Goal: Task Accomplishment & Management: Complete application form

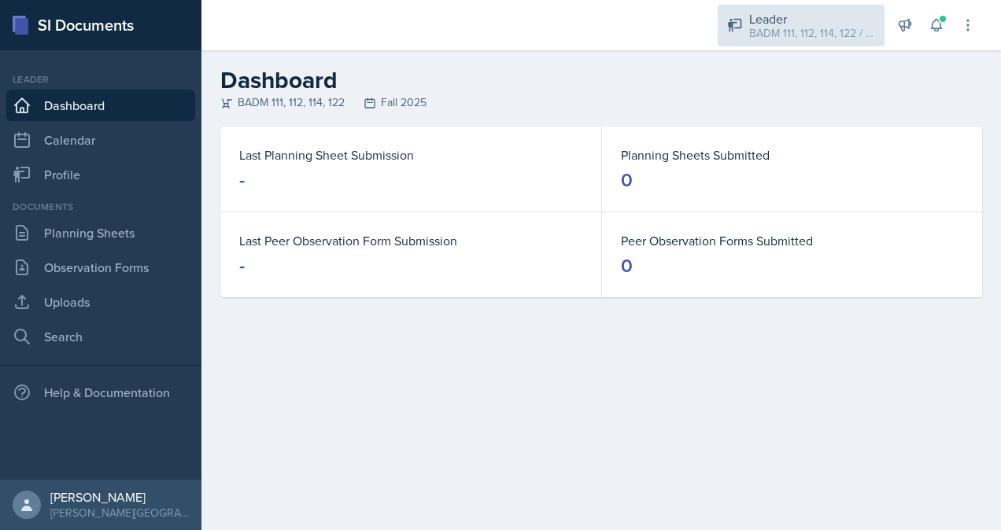
click at [766, 28] on div "BADM 111, 112, 114, 122 / Fall 2025" at bounding box center [812, 33] width 126 height 17
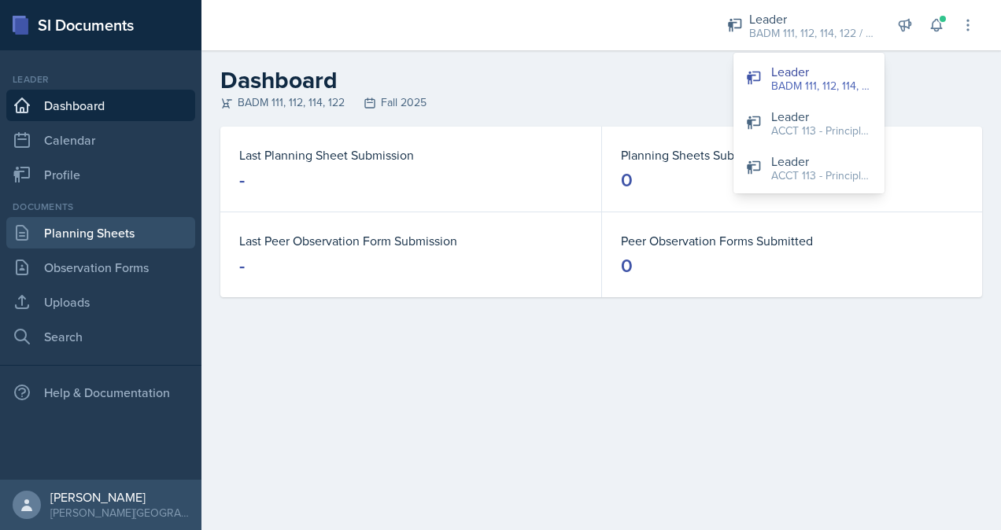
click at [94, 221] on link "Planning Sheets" at bounding box center [100, 232] width 189 height 31
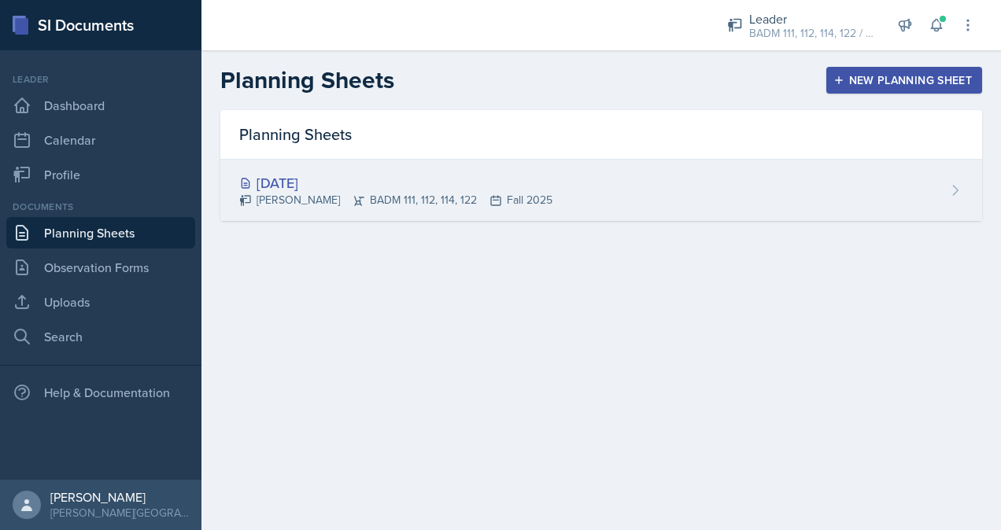
click at [438, 211] on div "[DATE] [PERSON_NAME] BADM 111, 112, 114, 122 Fall 2025" at bounding box center [601, 190] width 762 height 61
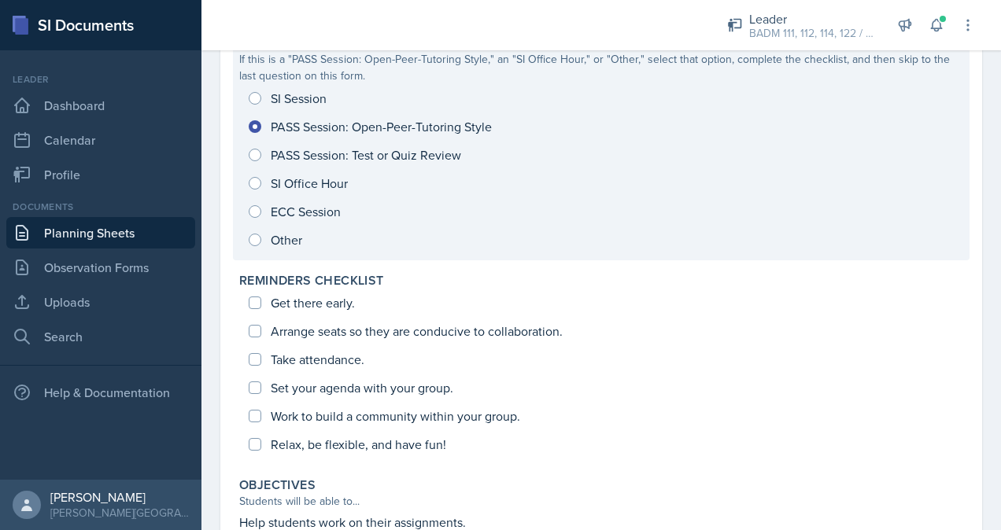
scroll to position [174, 0]
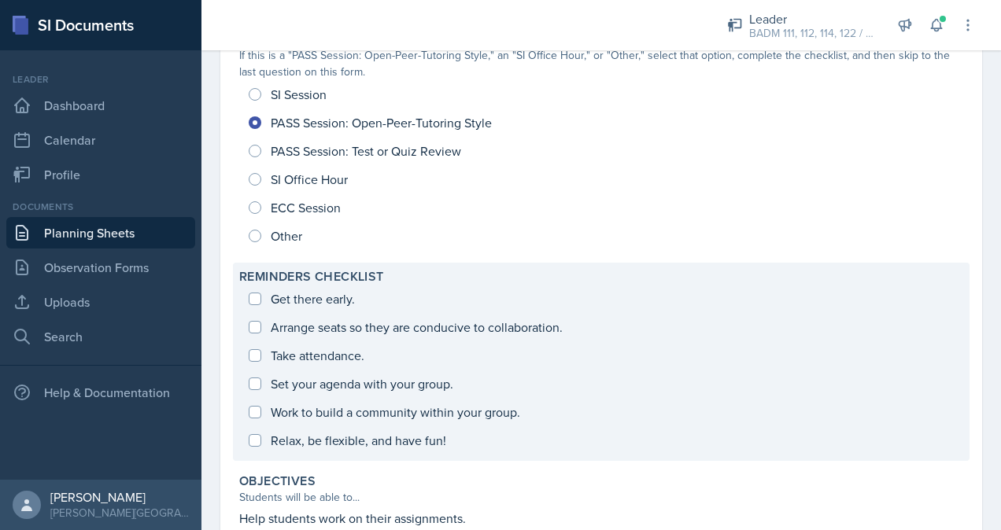
click at [282, 297] on div "Get there early. Arrange seats so they are conducive to collaboration. Take att…" at bounding box center [601, 370] width 724 height 170
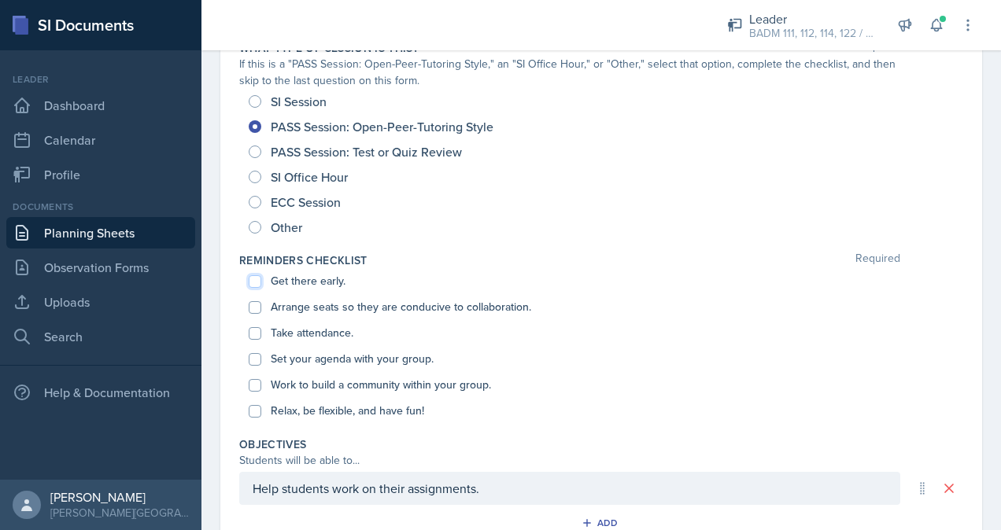
click at [256, 275] on input "Get there early." at bounding box center [255, 281] width 13 height 13
checkbox input "true"
click at [253, 309] on input "Arrange seats so they are conducive to collaboration." at bounding box center [255, 307] width 13 height 13
checkbox input "true"
click at [253, 327] on input "Take attendance." at bounding box center [255, 333] width 13 height 13
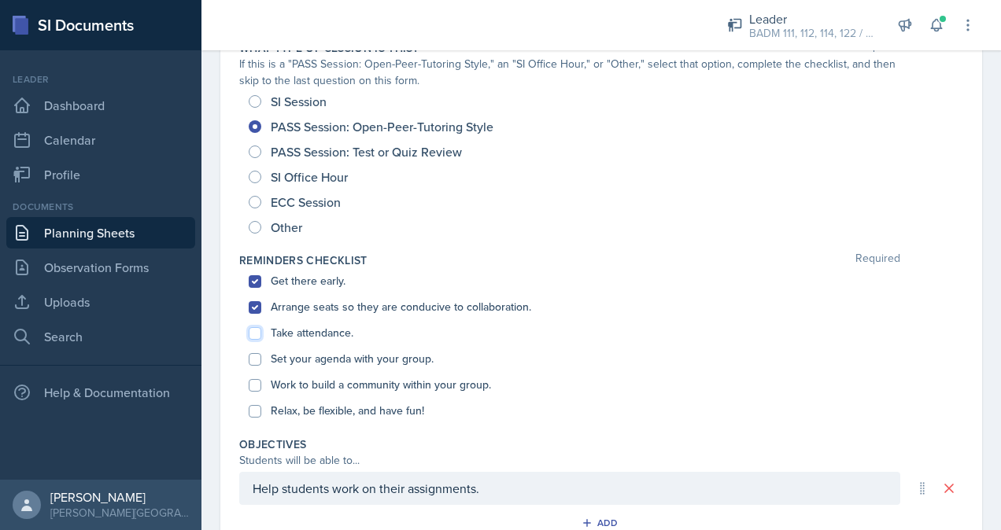
checkbox input "true"
click at [254, 364] on div "Set your agenda with your group." at bounding box center [601, 359] width 705 height 26
click at [253, 357] on input "Set your agenda with your group." at bounding box center [255, 359] width 13 height 13
checkbox input "true"
click at [252, 381] on input "Work to build a community within your group." at bounding box center [255, 385] width 13 height 13
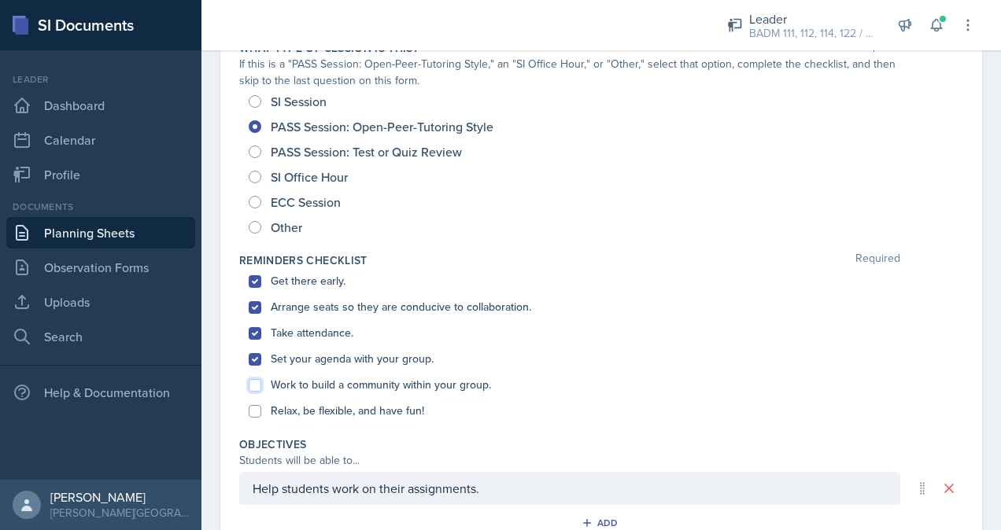
checkbox input "true"
click at [252, 408] on input "Relax, be flexible, and have fun!" at bounding box center [255, 411] width 13 height 13
checkbox input "true"
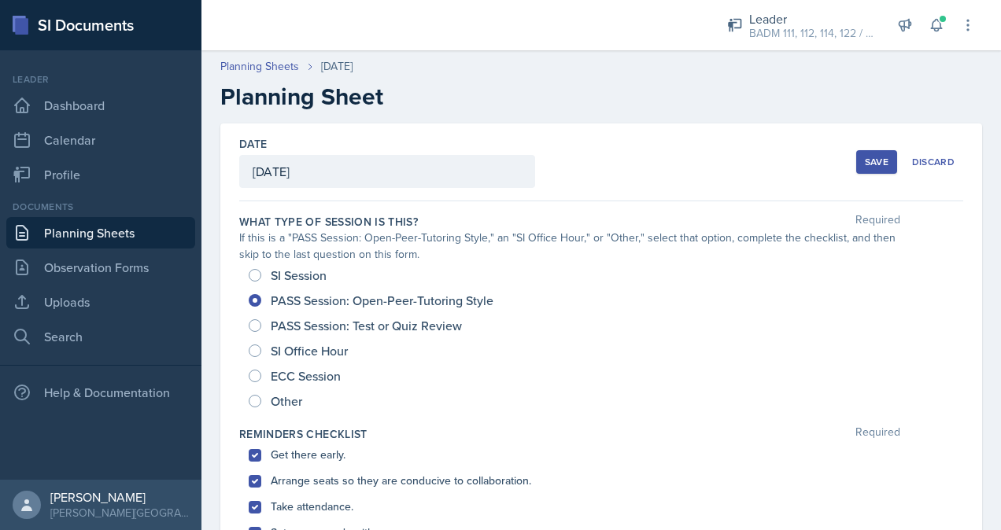
click at [873, 164] on div "Save" at bounding box center [877, 162] width 24 height 13
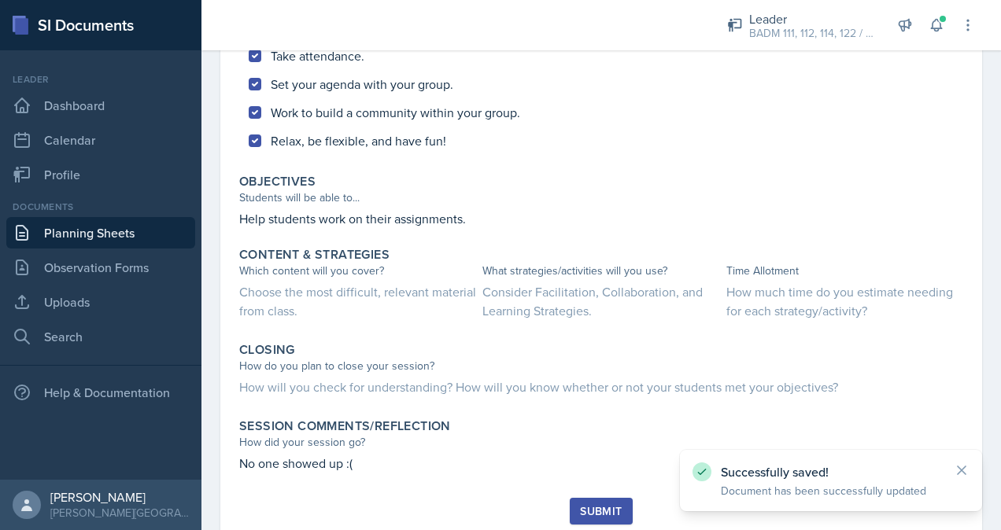
scroll to position [524, 0]
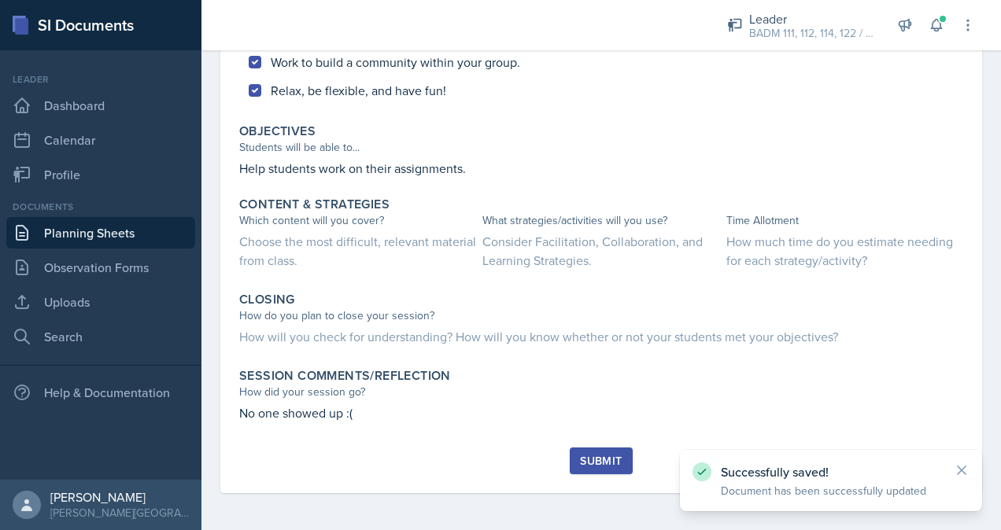
click at [585, 455] on div "Submit" at bounding box center [601, 461] width 42 height 13
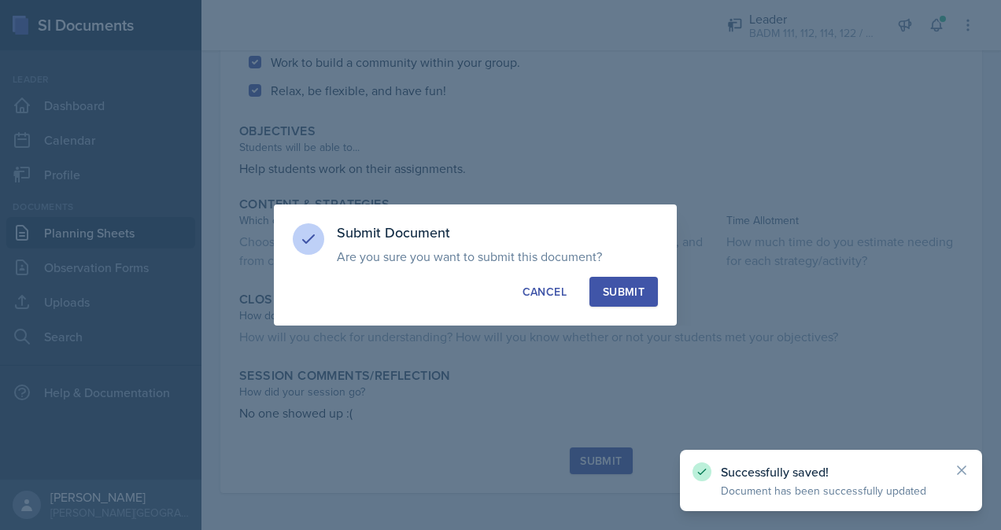
click at [649, 288] on button "Submit" at bounding box center [623, 292] width 68 height 30
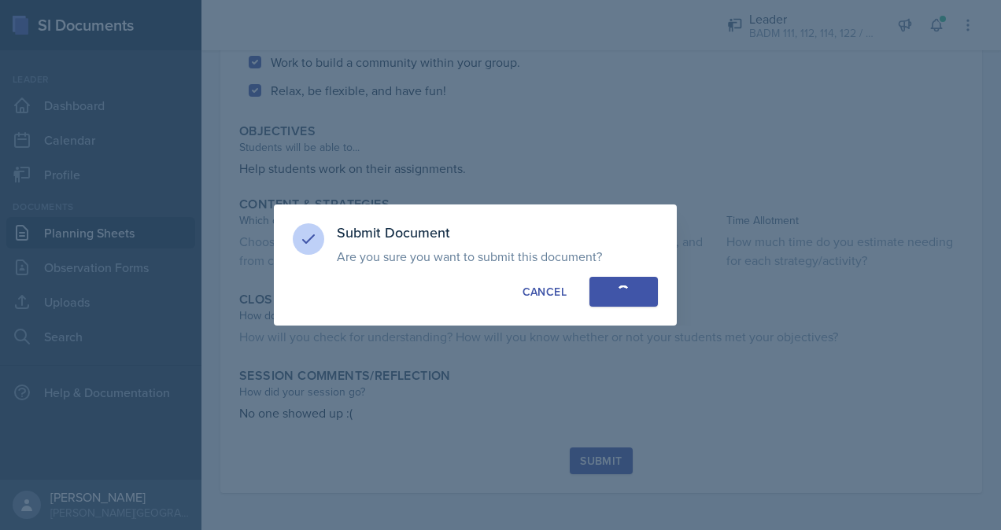
radio input "true"
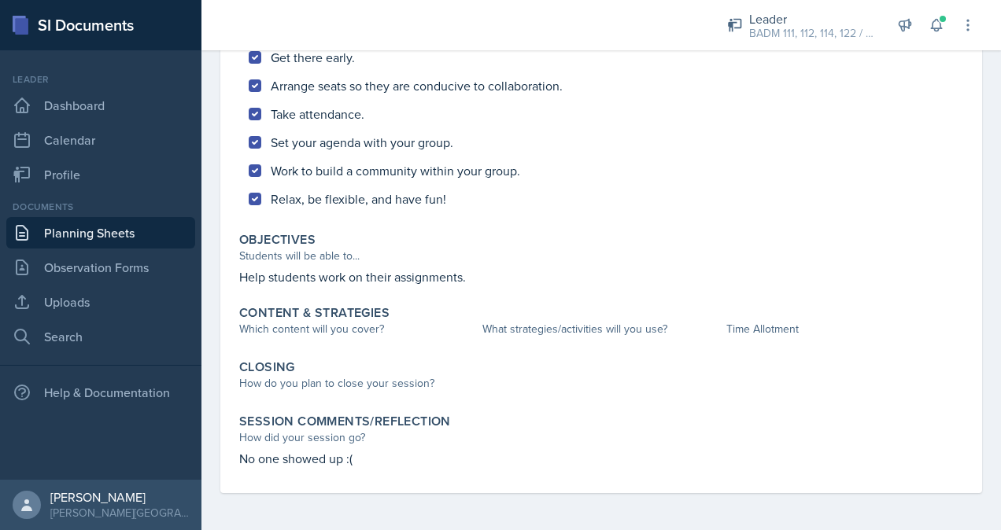
scroll to position [0, 0]
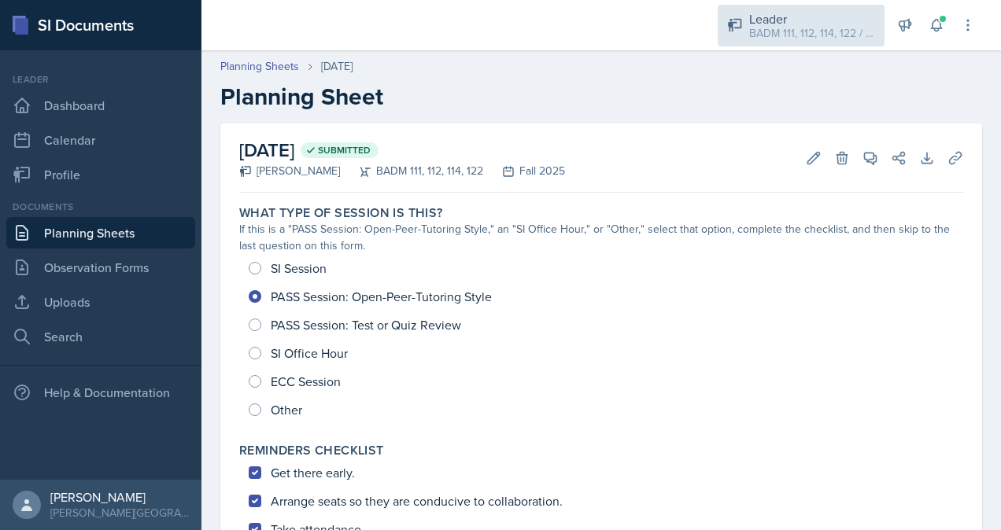
click at [788, 27] on div "BADM 111, 112, 114, 122 / Fall 2025" at bounding box center [812, 33] width 126 height 17
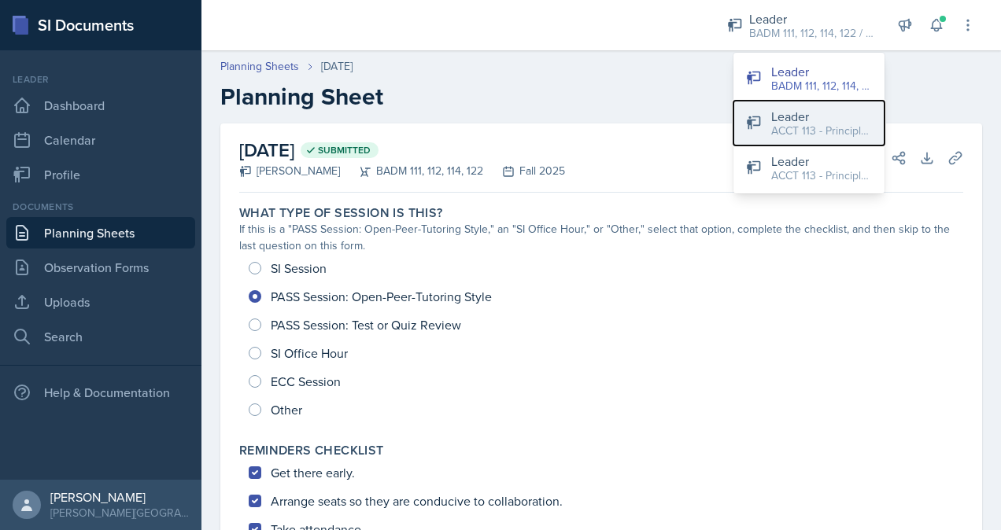
click at [783, 127] on div "ACCT 113 - Principles of Accounting I / Fall 2025" at bounding box center [821, 131] width 101 height 17
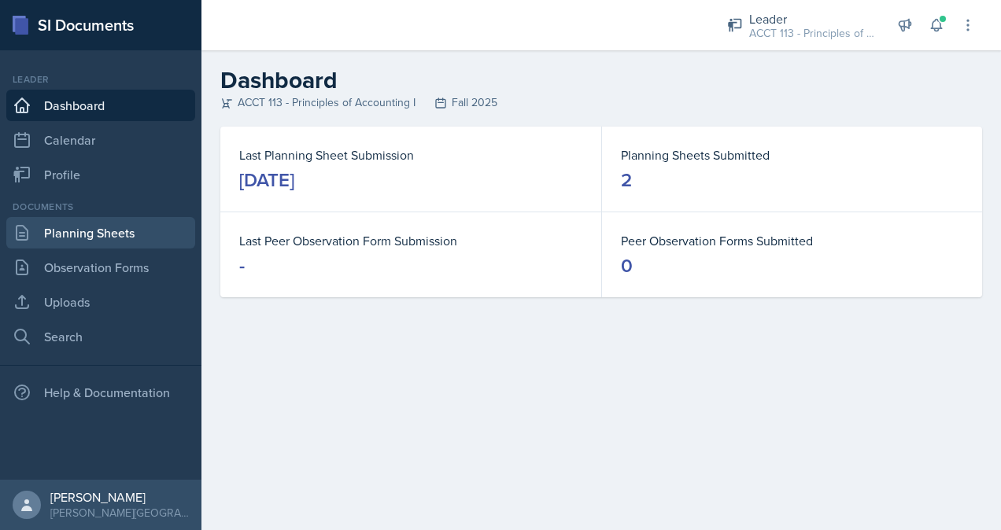
click at [105, 233] on link "Planning Sheets" at bounding box center [100, 232] width 189 height 31
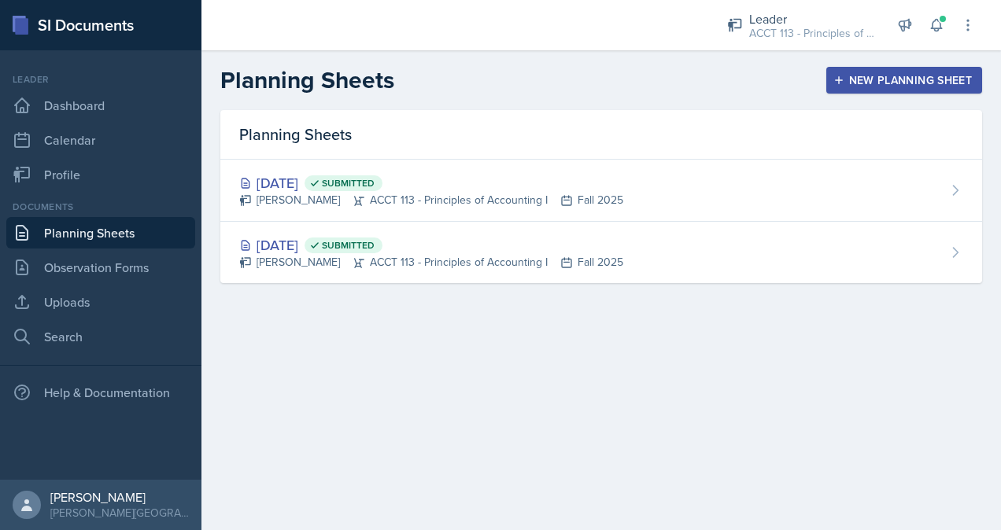
click at [906, 66] on div "Planning Sheets New Planning Sheet" at bounding box center [600, 80] width 799 height 28
click at [884, 80] on div "New Planning Sheet" at bounding box center [903, 80] width 135 height 13
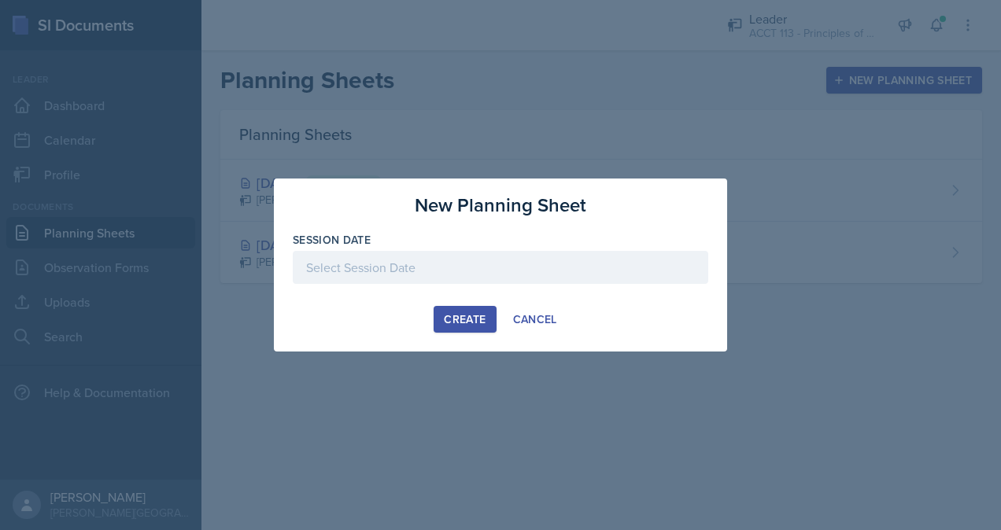
click at [445, 272] on div at bounding box center [500, 267] width 415 height 33
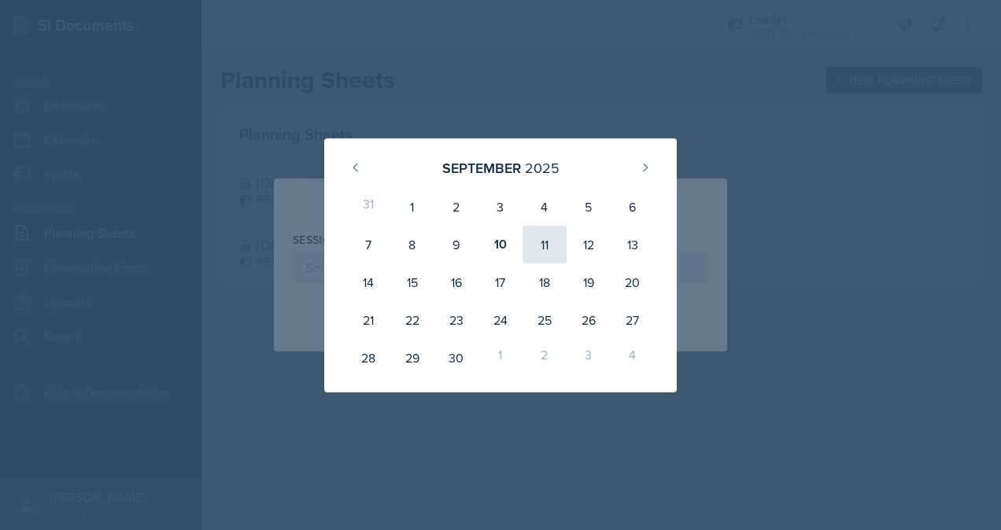
click at [552, 243] on div "11" at bounding box center [544, 245] width 44 height 38
type input "[DATE]"
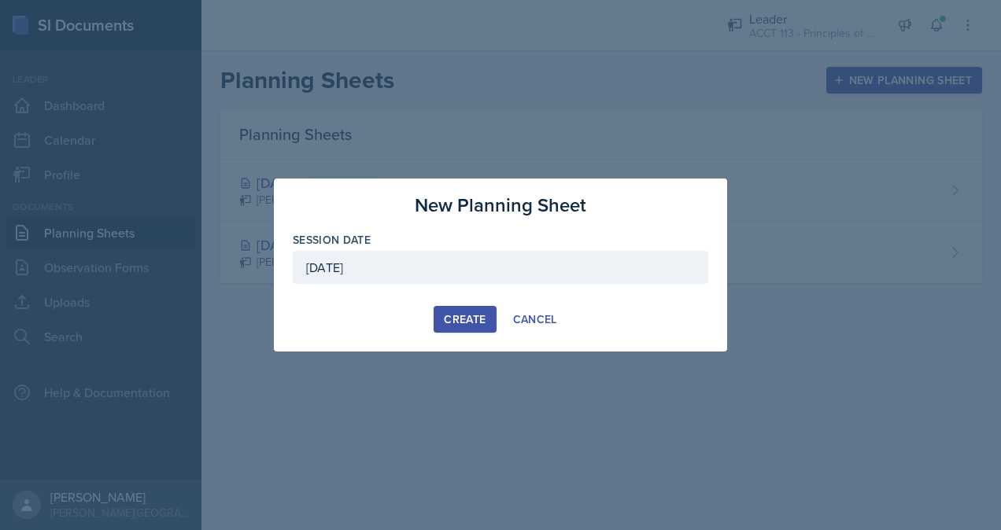
click at [476, 319] on div "Create" at bounding box center [465, 319] width 42 height 13
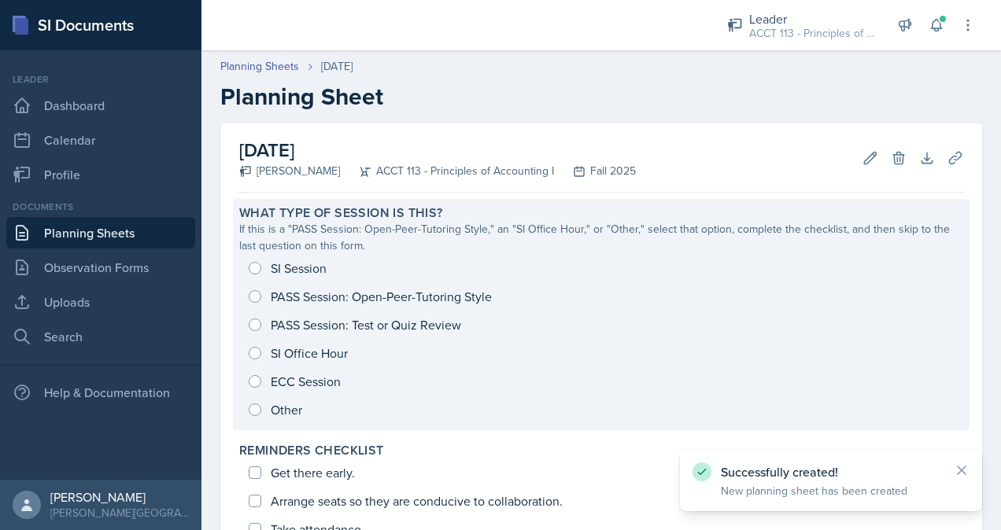
click at [315, 271] on div "SI Session PASS Session: Open-Peer-Tutoring Style PASS Session: Test or Quiz Re…" at bounding box center [601, 339] width 724 height 170
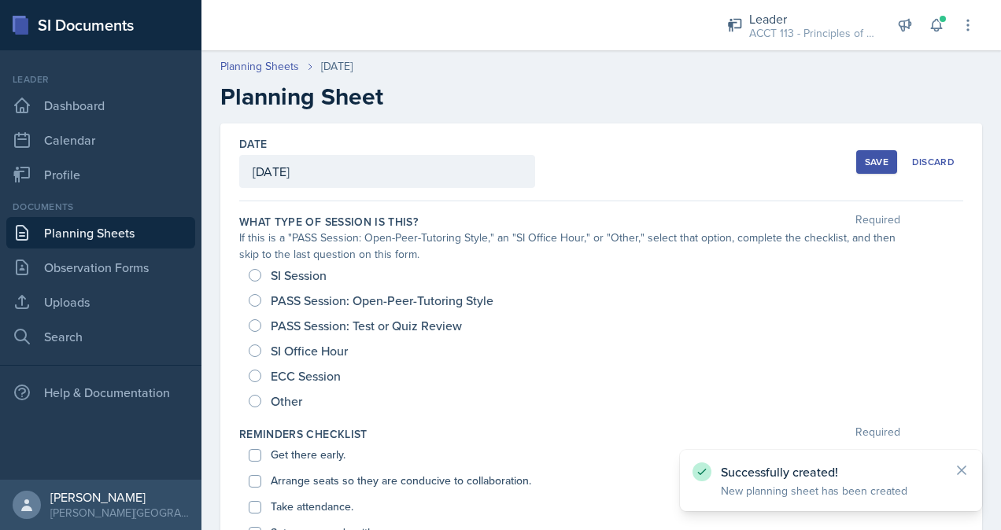
click at [293, 268] on span "SI Session" at bounding box center [299, 275] width 56 height 16
click at [261, 269] on input "SI Session" at bounding box center [255, 275] width 13 height 13
radio input "true"
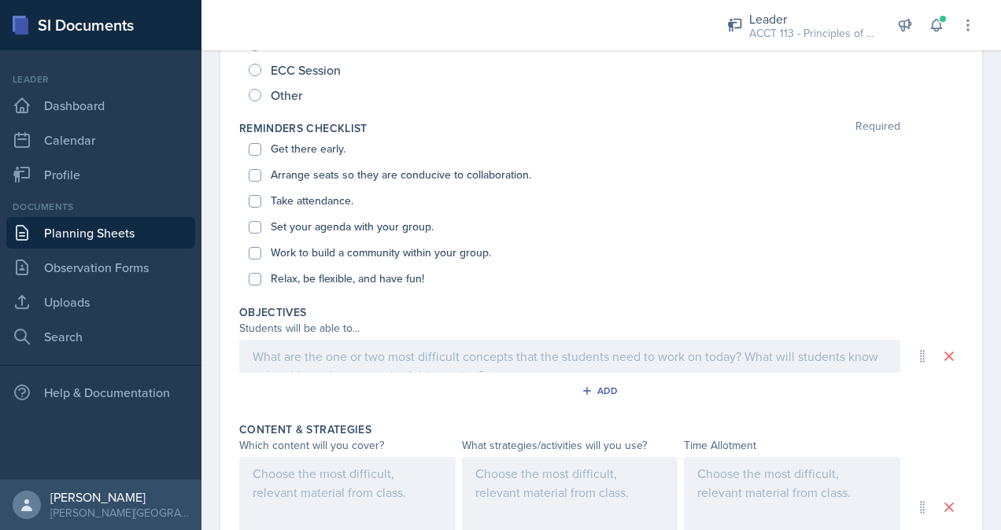
scroll to position [334, 0]
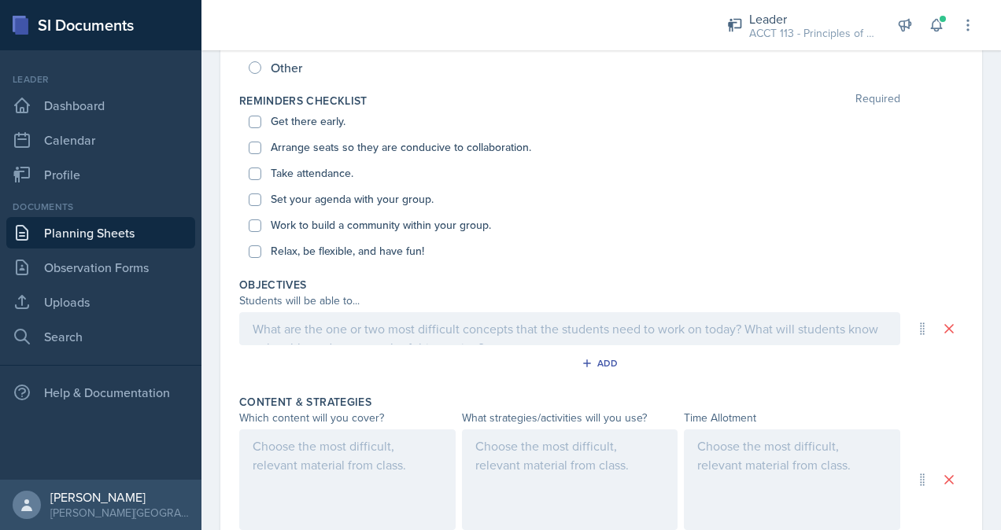
click at [403, 338] on p at bounding box center [570, 328] width 634 height 19
